Goal: Task Accomplishment & Management: Manage account settings

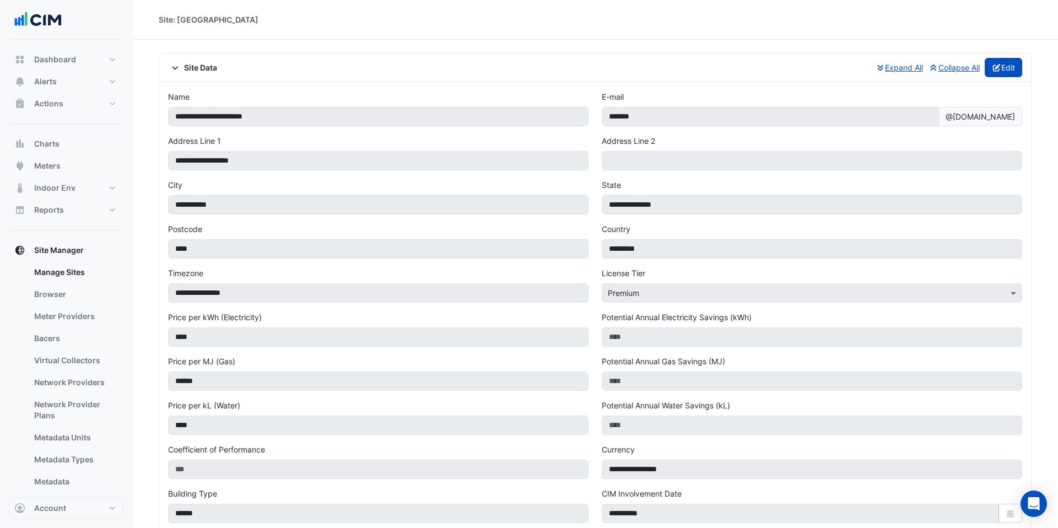
click at [998, 67] on icon "button" at bounding box center [997, 68] width 10 height 8
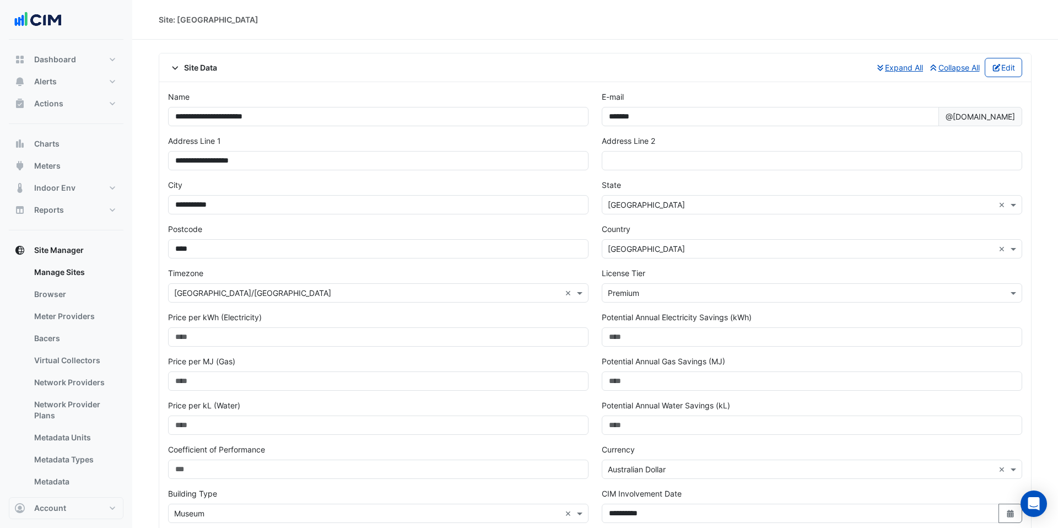
scroll to position [388, 0]
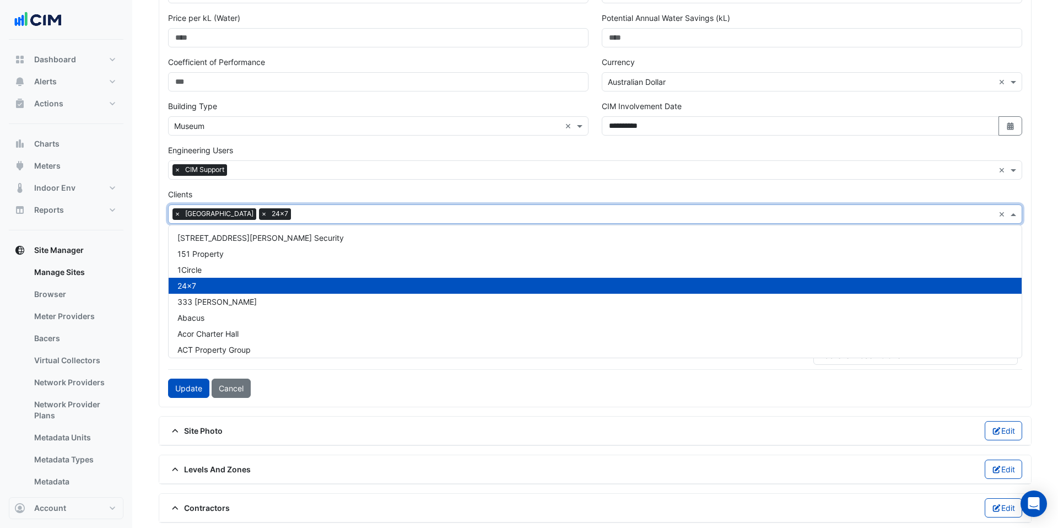
click at [445, 206] on div "Select Client × Museum of Applied Arts and Sciences × 24x7" at bounding box center [582, 214] width 826 height 17
click at [393, 154] on div "Engineering Users Add Engineering Users to Site × CIM Support ×" at bounding box center [595, 161] width 854 height 35
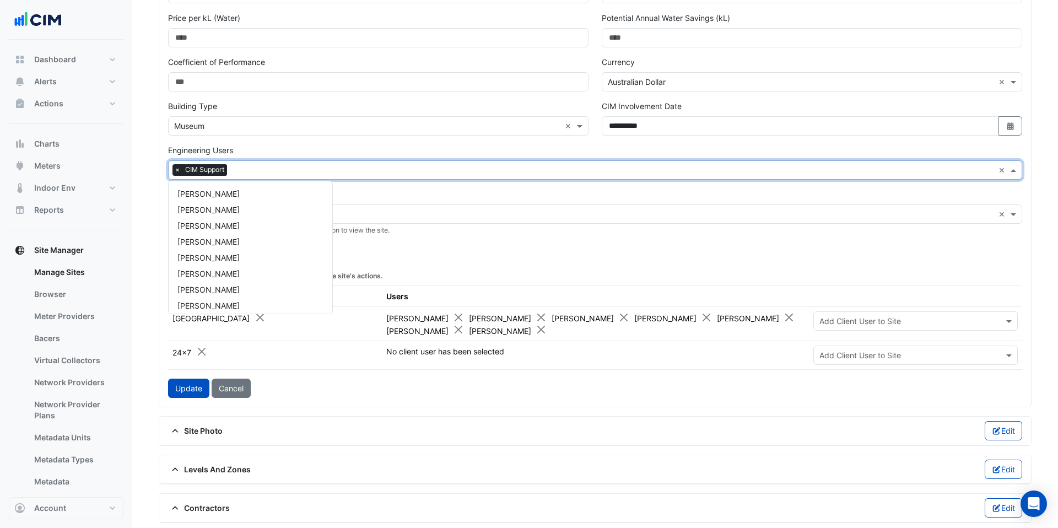
click at [365, 163] on div "Add Engineering Users to Site × CIM Support" at bounding box center [582, 170] width 826 height 17
type input "****"
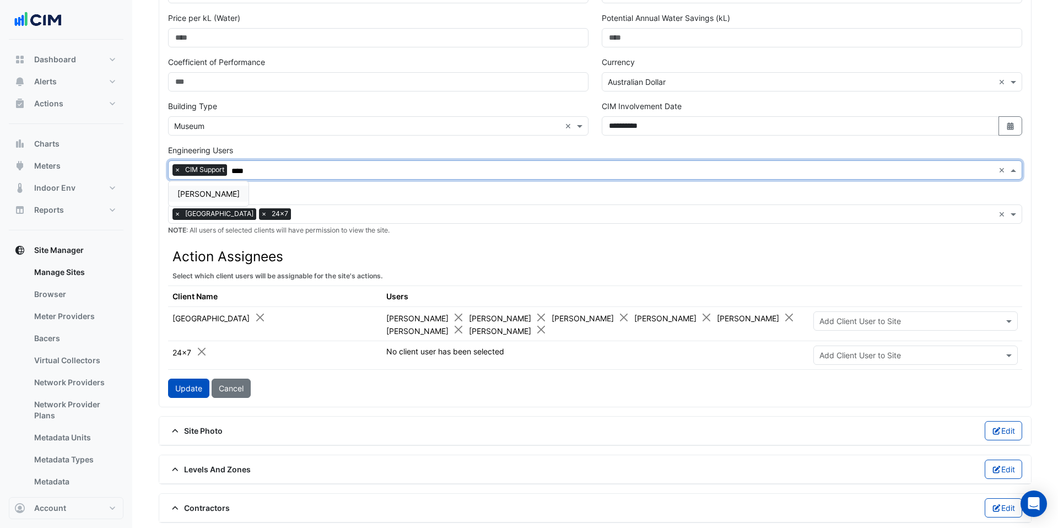
scroll to position [0, 0]
click at [228, 181] on div "[PERSON_NAME]" at bounding box center [209, 193] width 80 height 25
click at [229, 187] on div "[PERSON_NAME]" at bounding box center [209, 194] width 80 height 16
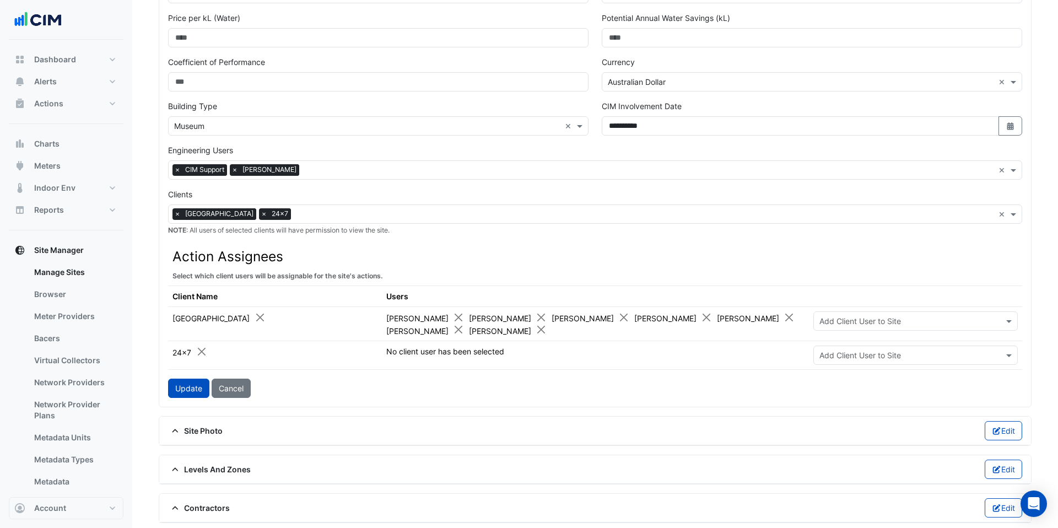
click at [196, 405] on div "**********" at bounding box center [595, 51] width 872 height 712
click at [196, 393] on button "Update" at bounding box center [188, 388] width 41 height 19
